Goal: Complete application form

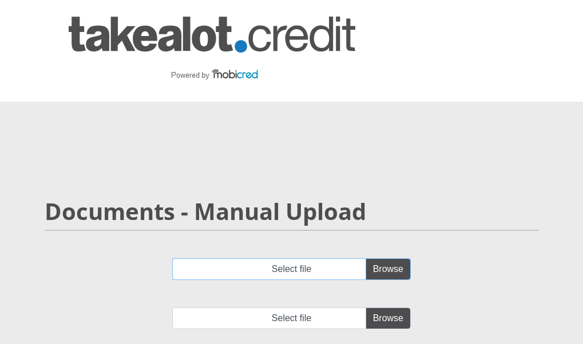
click at [381, 270] on input "Select file" at bounding box center [291, 270] width 239 height 22
type input "C:\fakepath\account_statement.pdf"
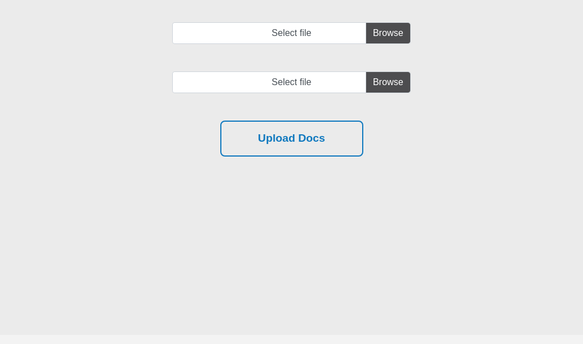
scroll to position [286, 0]
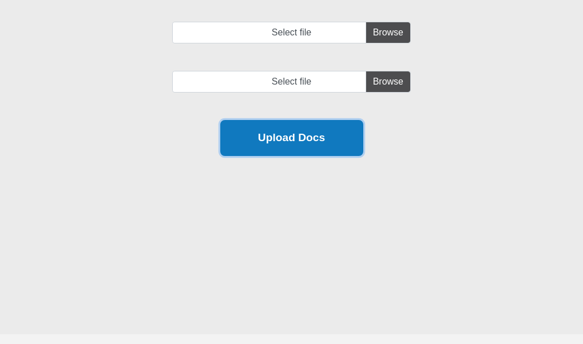
click at [299, 142] on button "Upload Docs" at bounding box center [291, 138] width 143 height 36
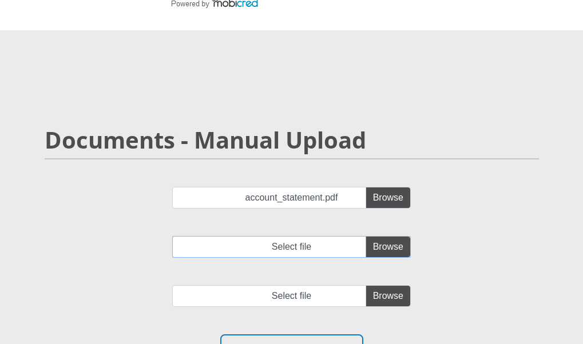
scroll to position [57, 0]
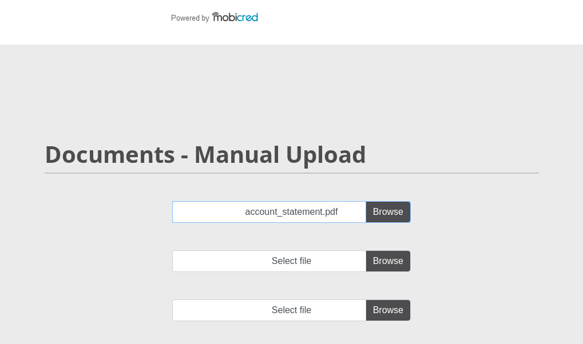
click at [313, 217] on input "account_statement.pdf" at bounding box center [291, 212] width 239 height 22
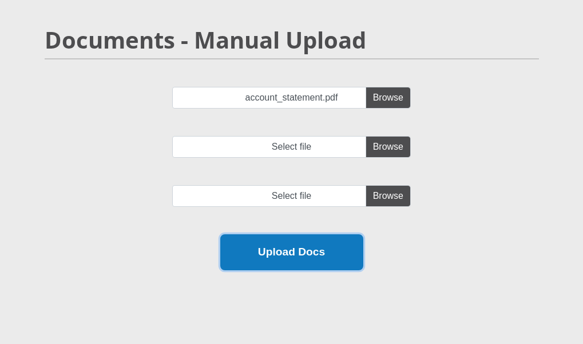
click at [264, 255] on button "Upload Docs" at bounding box center [291, 253] width 143 height 36
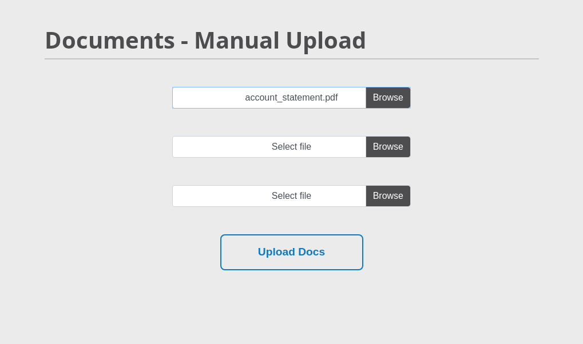
click at [292, 102] on input "account_statement.pdf" at bounding box center [291, 98] width 239 height 22
click at [271, 101] on input "account_statement.pdf" at bounding box center [291, 98] width 239 height 22
type input "C:\fakepath\account_statement.pdf"
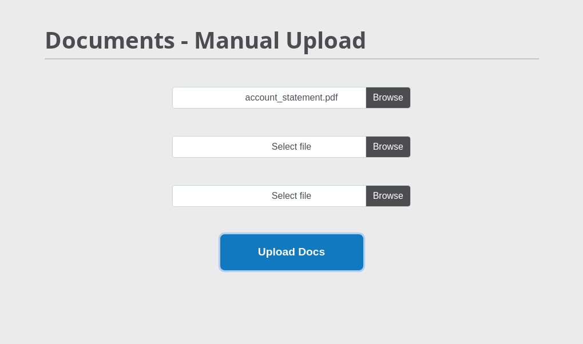
click at [307, 251] on button "Upload Docs" at bounding box center [291, 253] width 143 height 36
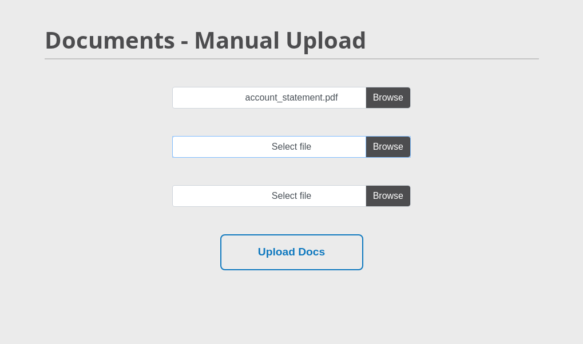
click at [333, 149] on input "Select file" at bounding box center [291, 147] width 239 height 22
type input "C:\fakepath\account_statement.pdf"
click at [319, 193] on input "file" at bounding box center [291, 196] width 239 height 22
type input "C:\fakepath\account_statement.pdf"
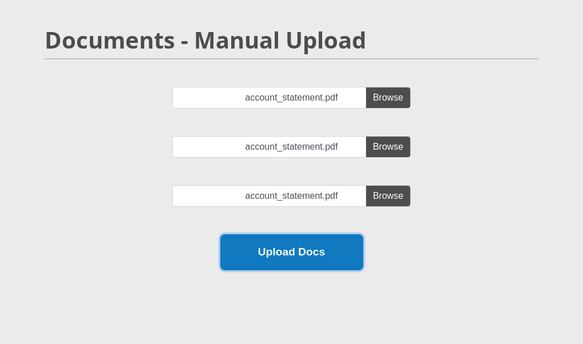
click at [315, 261] on button "Upload Docs" at bounding box center [291, 253] width 143 height 36
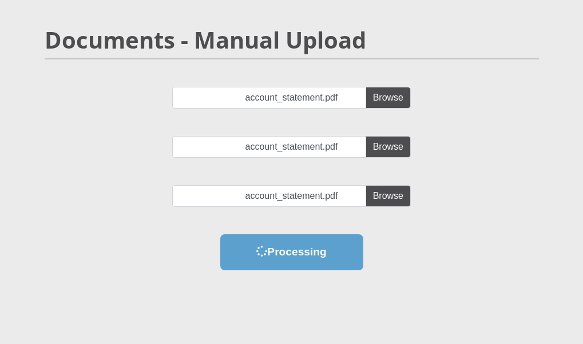
scroll to position [0, 0]
